Goal: Check status: Check status

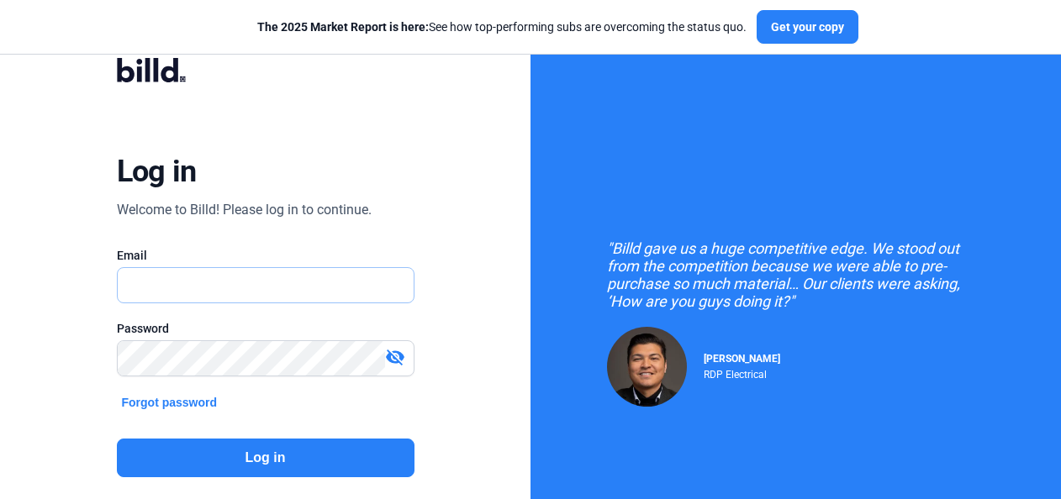
type input "[EMAIL_ADDRESS][DOMAIN_NAME]"
click at [195, 444] on button "Log in" at bounding box center [266, 458] width 298 height 39
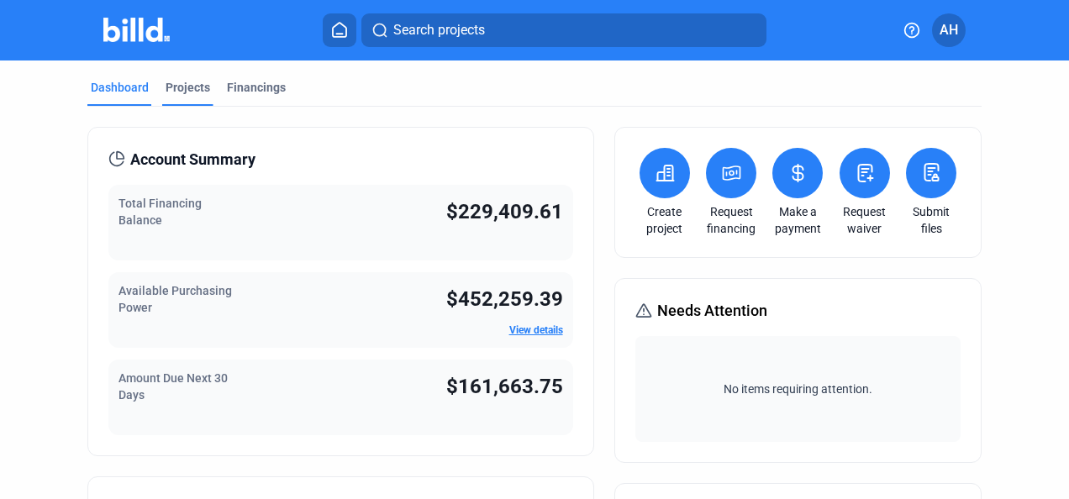
click at [190, 87] on div "Projects" at bounding box center [188, 87] width 45 height 17
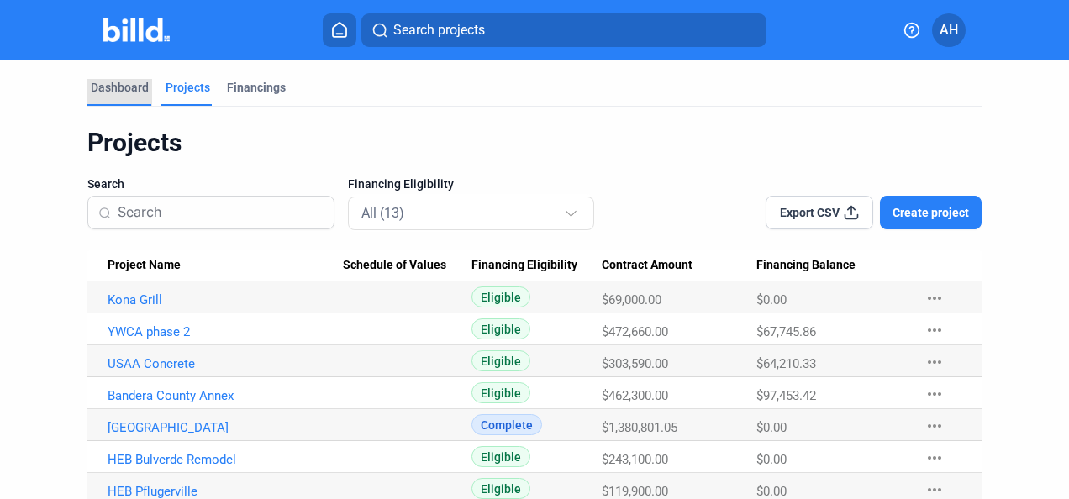
click at [124, 89] on div "Dashboard" at bounding box center [120, 87] width 58 height 17
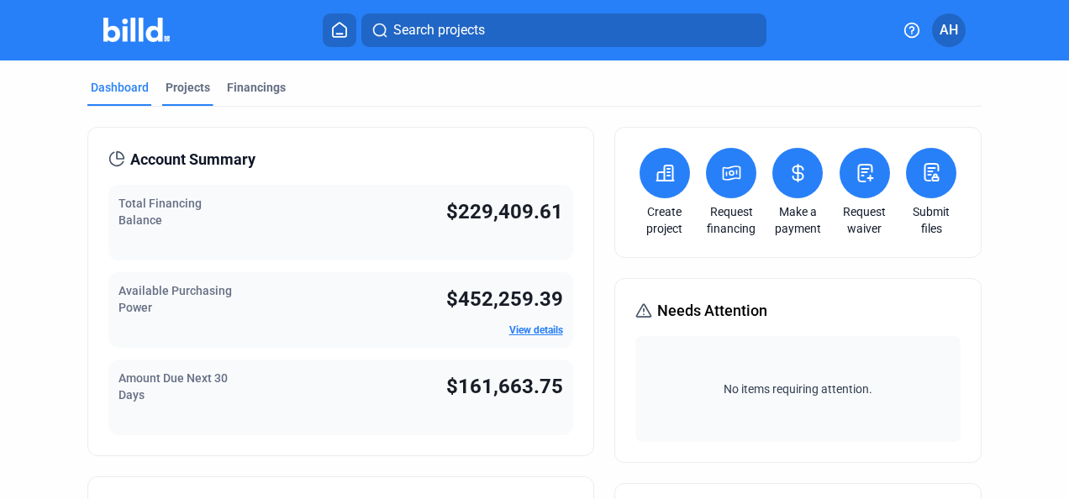
click at [190, 90] on div "Projects" at bounding box center [188, 87] width 45 height 17
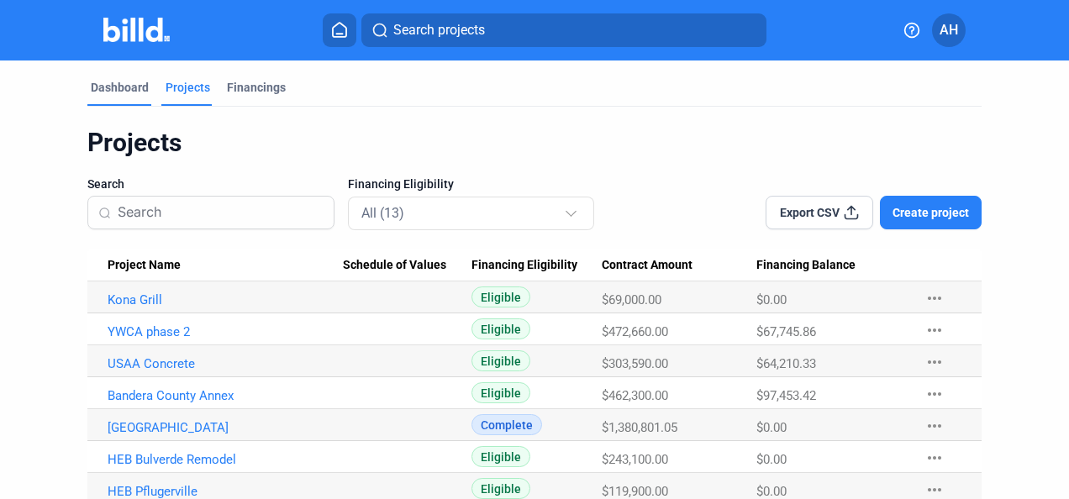
click at [106, 87] on div "Dashboard" at bounding box center [120, 87] width 58 height 17
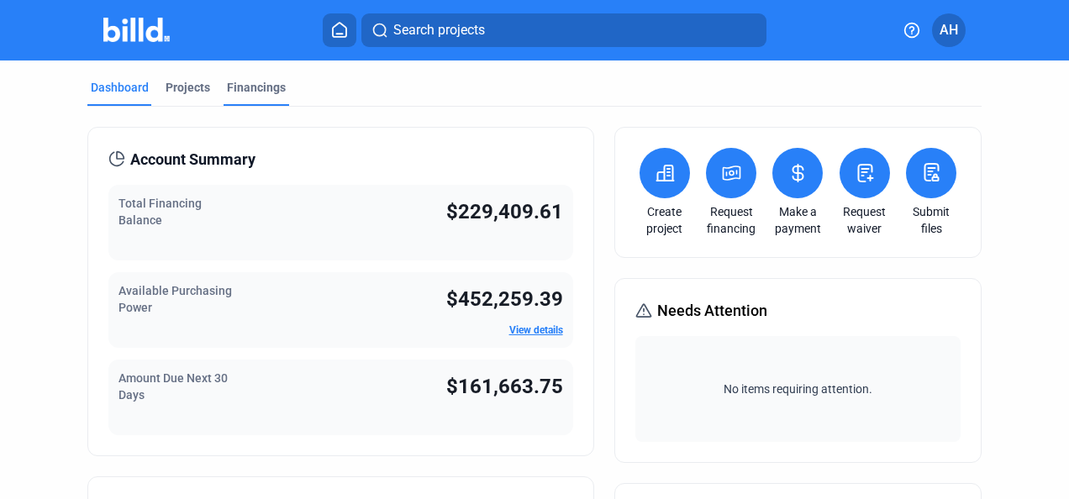
click at [255, 86] on div "Financings" at bounding box center [256, 87] width 59 height 17
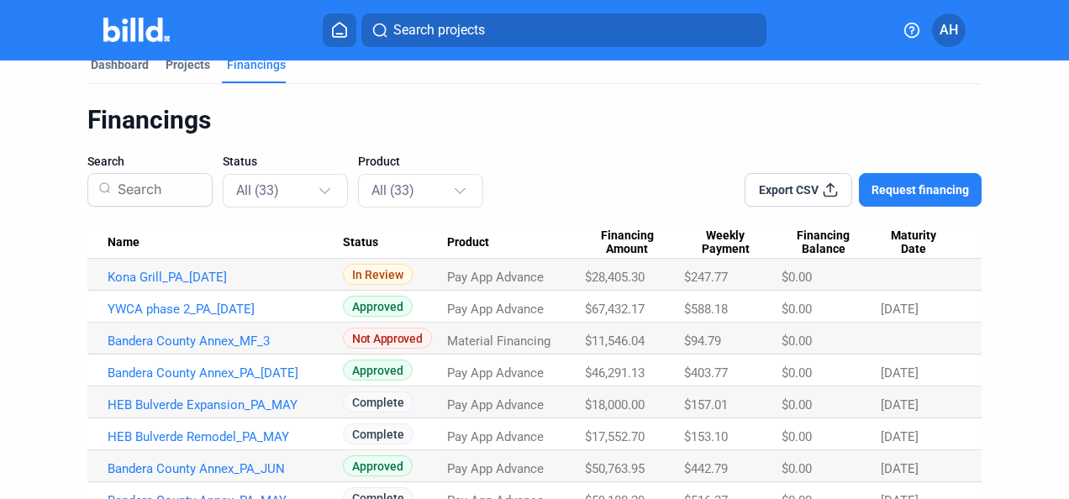
scroll to position [20, 0]
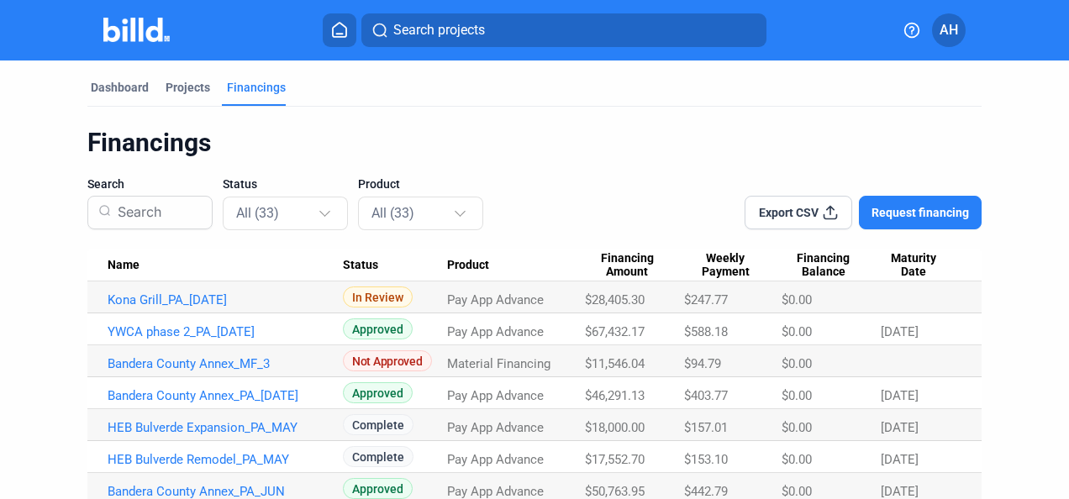
click at [476, 34] on span "Search projects" at bounding box center [439, 30] width 92 height 20
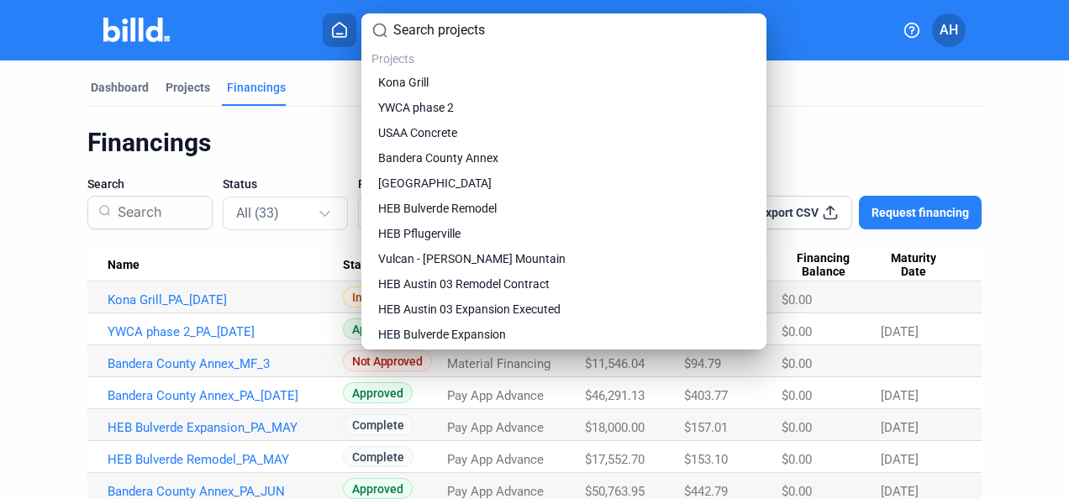
click at [300, 157] on div at bounding box center [534, 249] width 1069 height 499
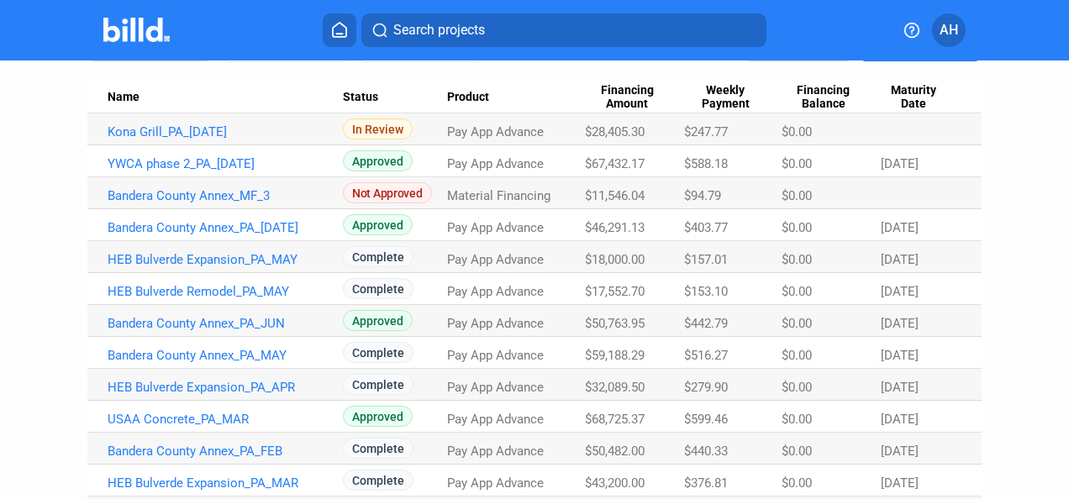
scroll to position [166, 0]
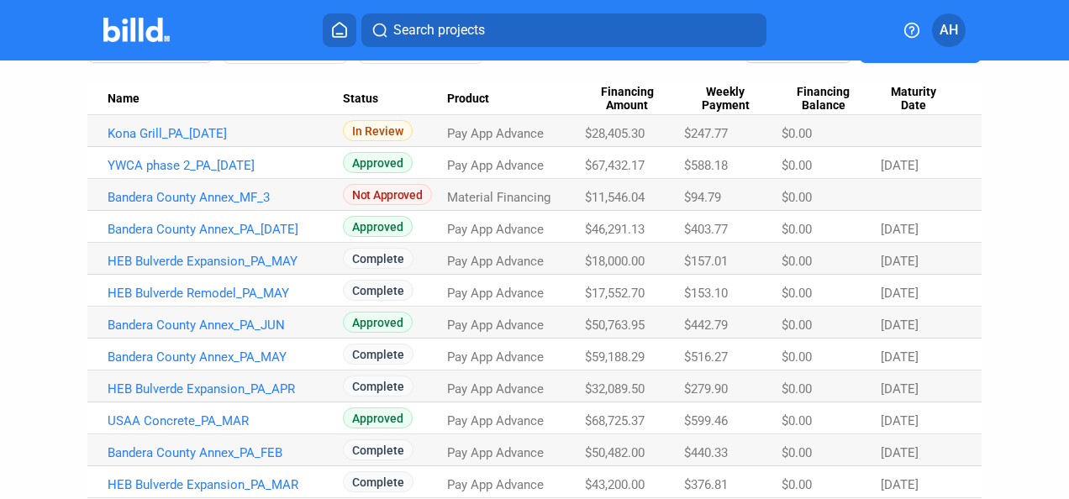
click at [550, 303] on td "Pay App Advance" at bounding box center [516, 291] width 138 height 32
click at [348, 145] on td "In Review" at bounding box center [395, 131] width 104 height 32
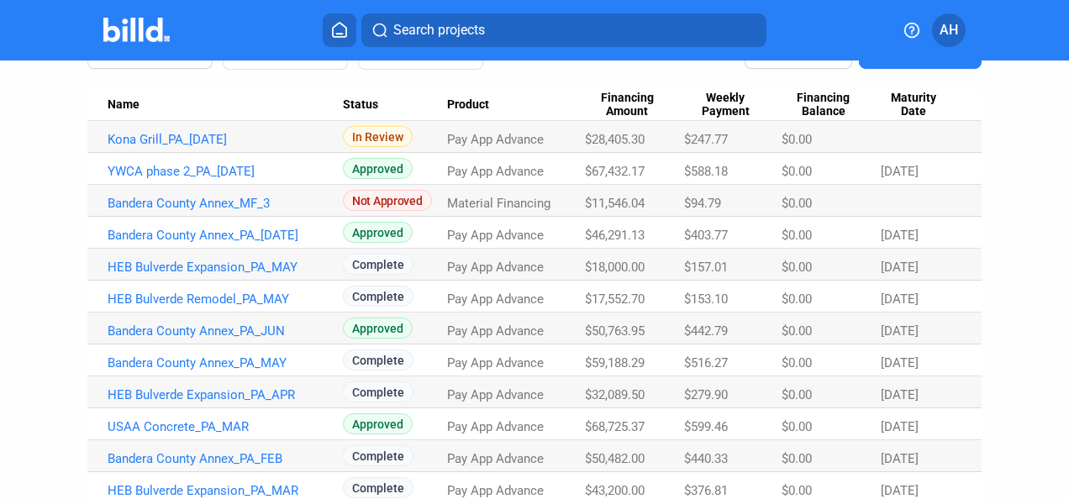
scroll to position [0, 0]
